Goal: Find contact information: Find contact information

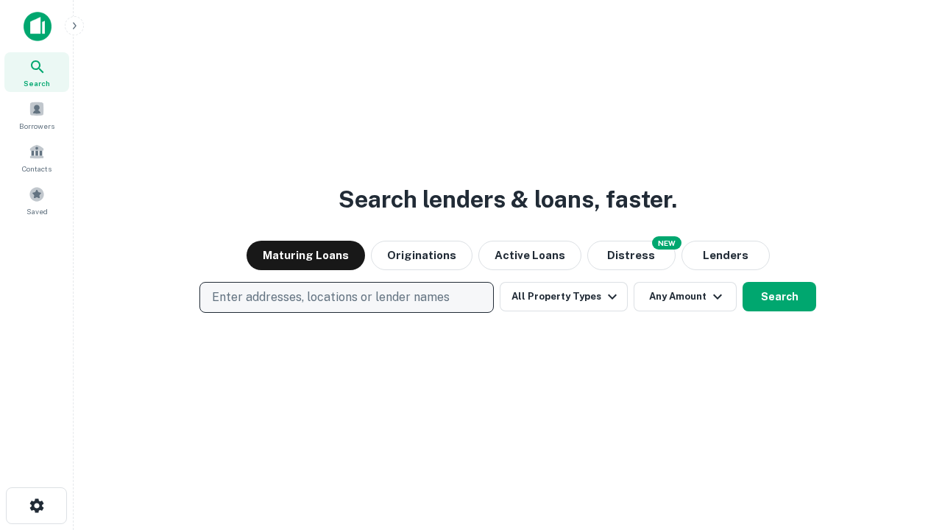
click at [346, 297] on p "Enter addresses, locations or lender names" at bounding box center [331, 297] width 238 height 18
type input "**********"
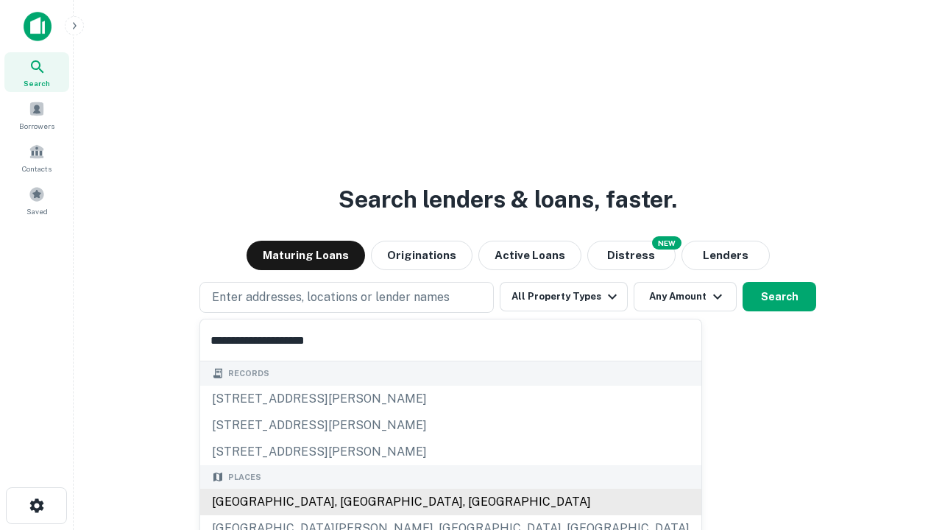
click at [352, 502] on div "[GEOGRAPHIC_DATA], [GEOGRAPHIC_DATA], [GEOGRAPHIC_DATA]" at bounding box center [450, 502] width 501 height 26
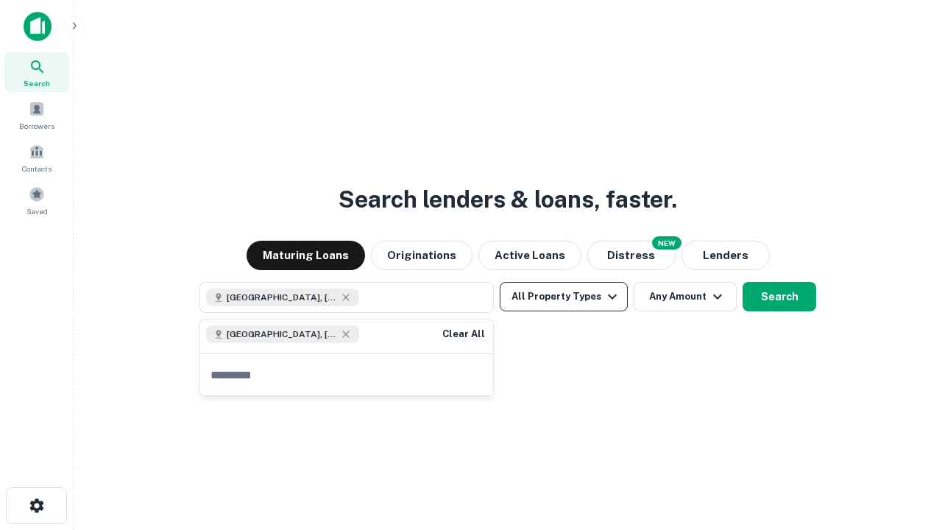
click at [564, 297] on button "All Property Types" at bounding box center [564, 296] width 128 height 29
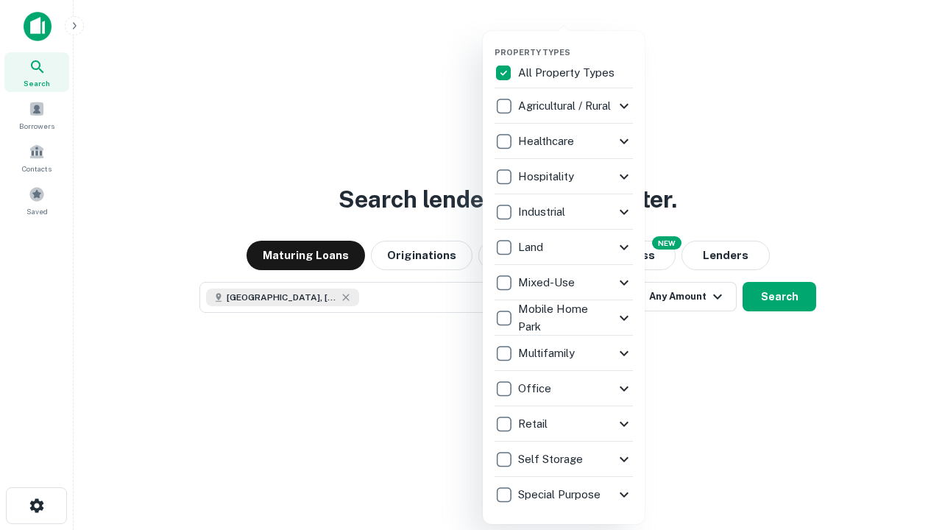
click at [575, 43] on button "button" at bounding box center [575, 43] width 162 height 1
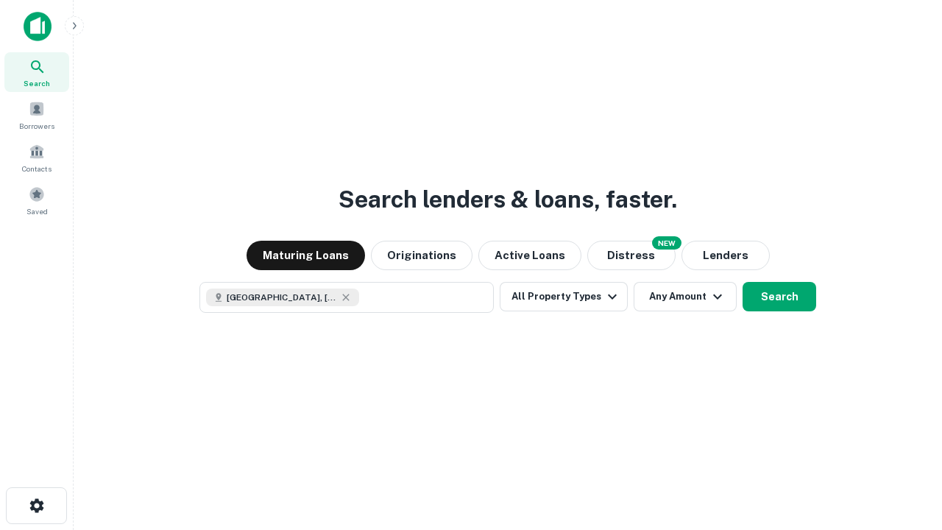
scroll to position [24, 0]
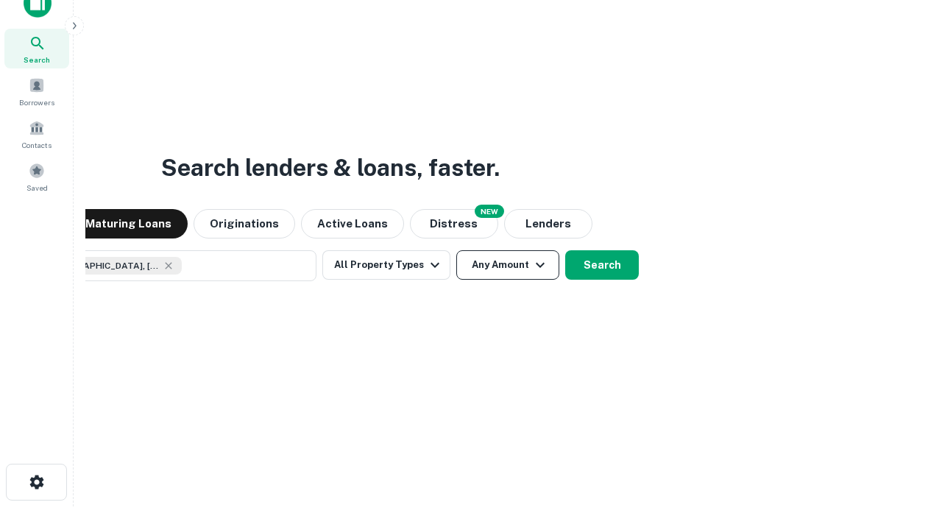
click at [456, 250] on button "Any Amount" at bounding box center [507, 264] width 103 height 29
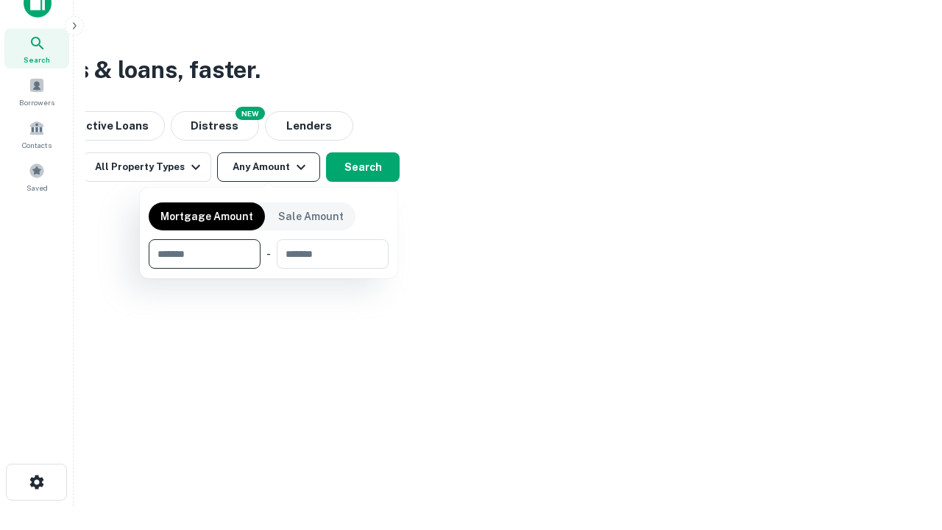
type input "*******"
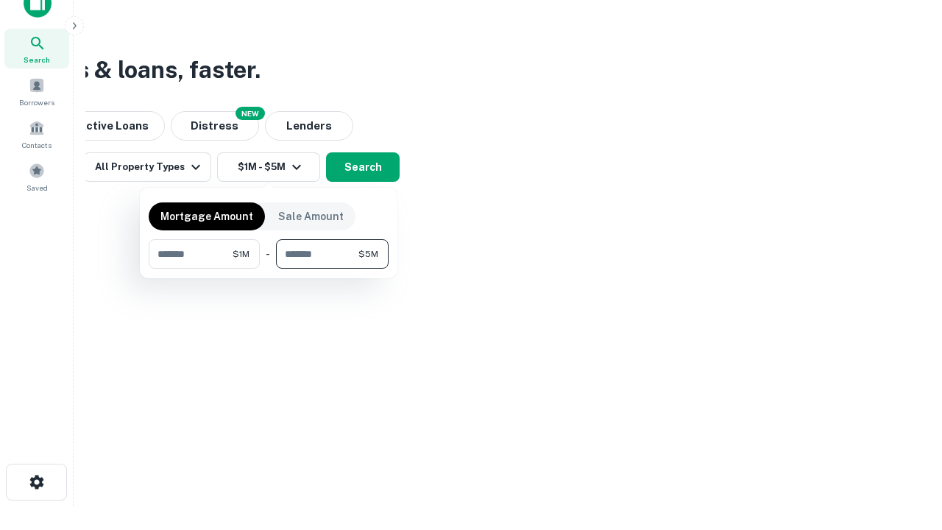
type input "*******"
click at [269, 269] on button "button" at bounding box center [269, 269] width 240 height 1
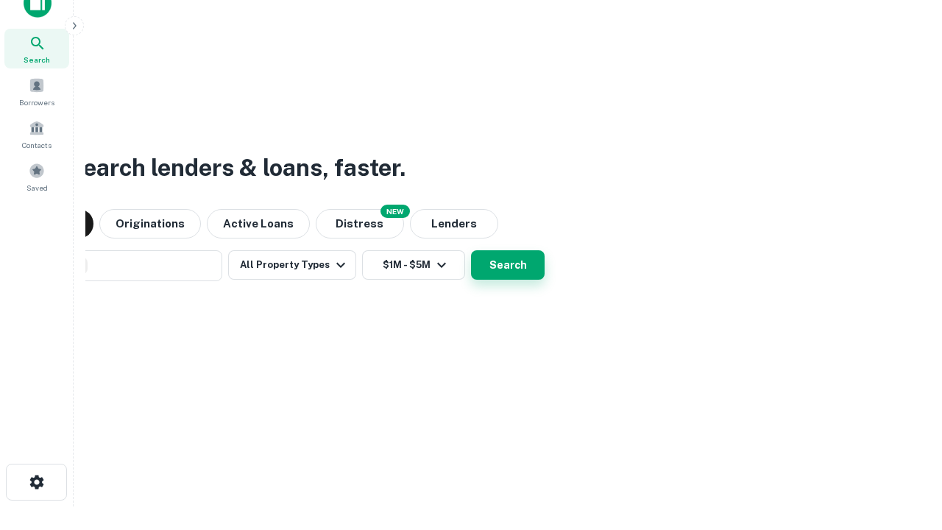
click at [471, 250] on button "Search" at bounding box center [508, 264] width 74 height 29
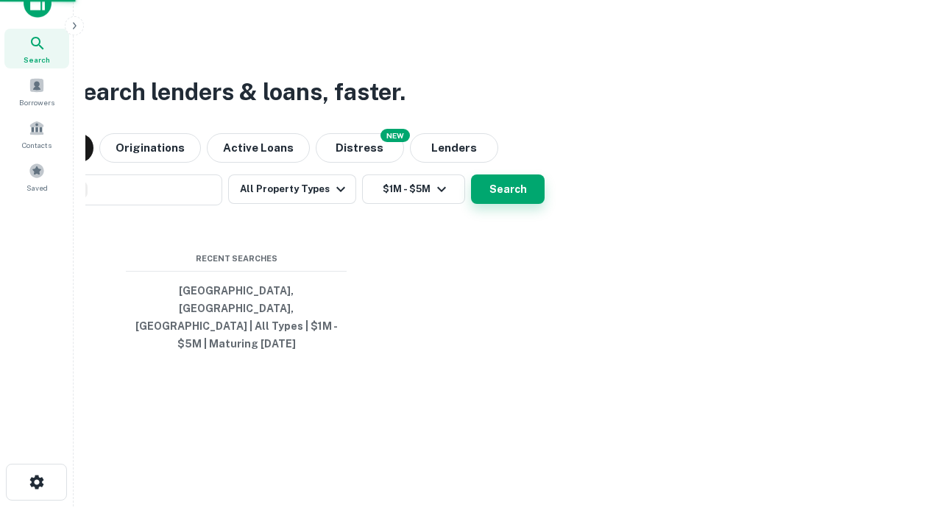
scroll to position [48, 416]
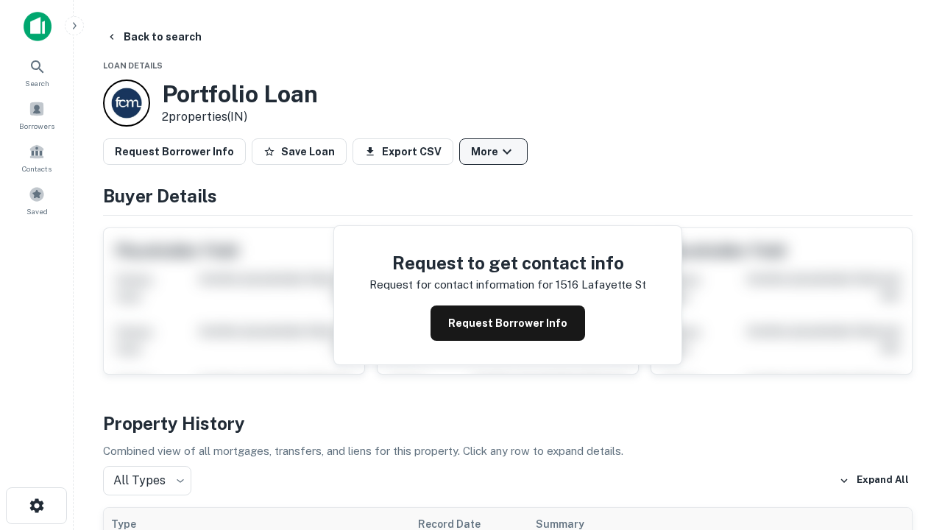
click at [493, 152] on button "More" at bounding box center [493, 151] width 68 height 26
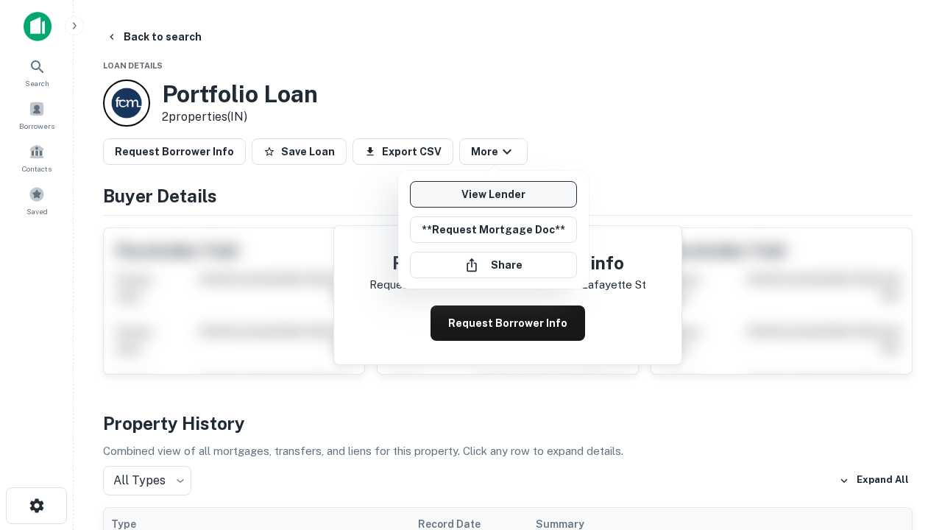
click at [493, 194] on link "View Lender" at bounding box center [493, 194] width 167 height 26
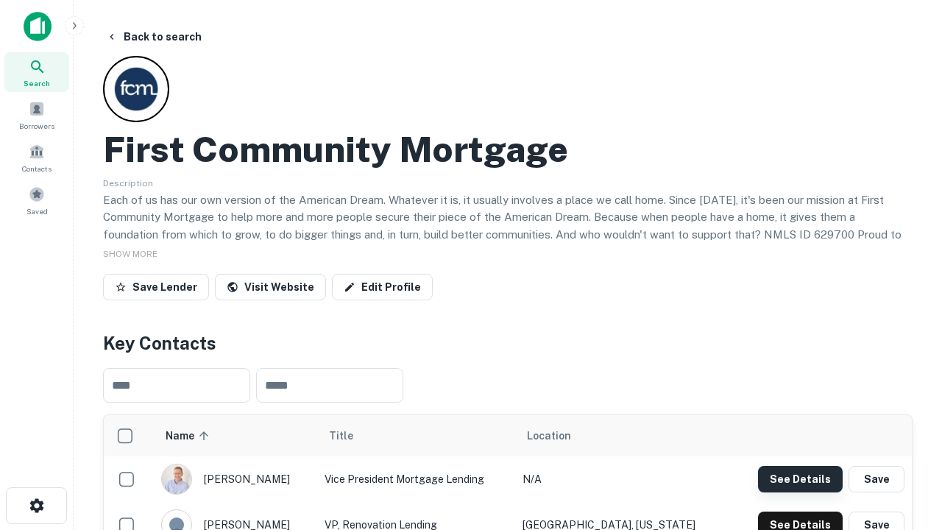
click at [800, 478] on button "See Details" at bounding box center [800, 479] width 85 height 26
click at [36, 505] on icon "button" at bounding box center [37, 506] width 18 height 18
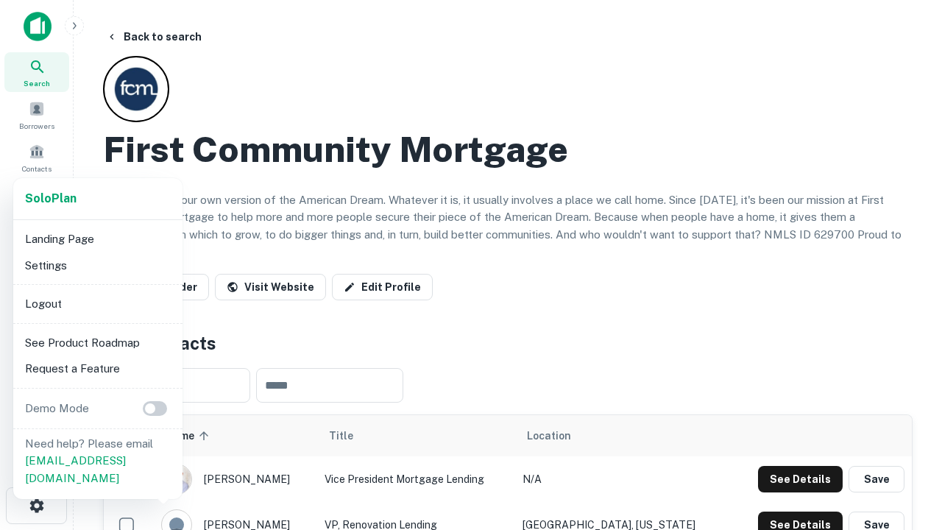
click at [97, 303] on li "Logout" at bounding box center [97, 304] width 157 height 26
